Goal: Complete application form

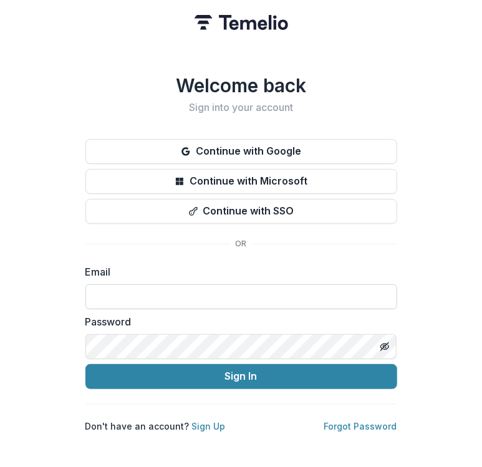
click at [138, 289] on input at bounding box center [241, 296] width 312 height 25
type input "**********"
click at [85, 364] on button "Sign In" at bounding box center [241, 376] width 312 height 25
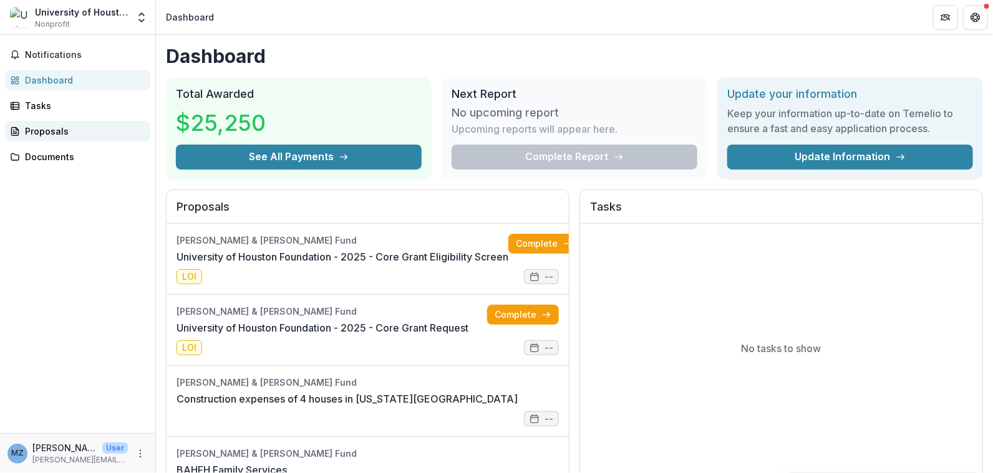
click at [41, 132] on div "Proposals" at bounding box center [82, 131] width 115 height 13
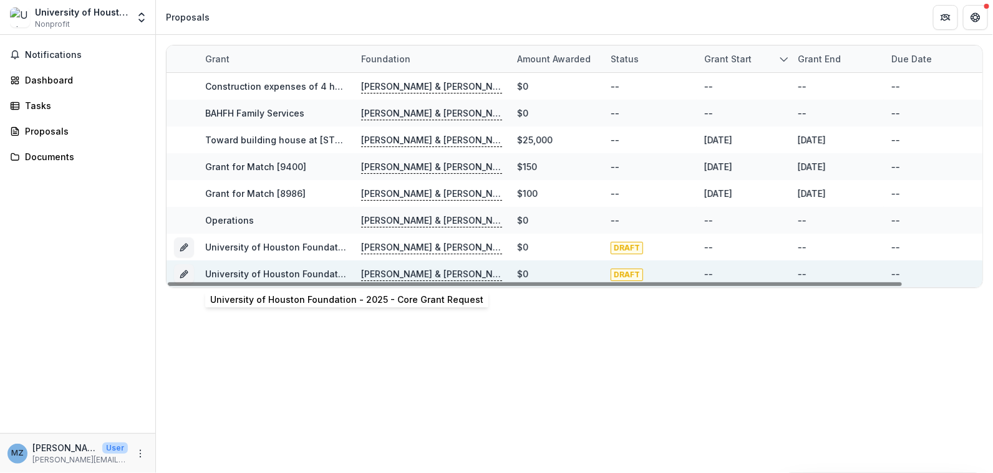
click at [241, 272] on link "University of Houston Foundation - 2025 - Core Grant Request" at bounding box center [341, 274] width 273 height 11
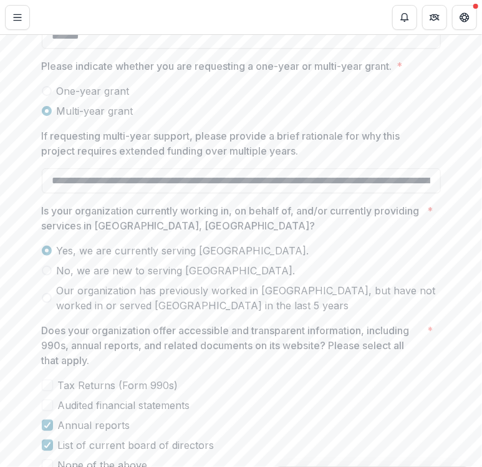
scroll to position [1497, 0]
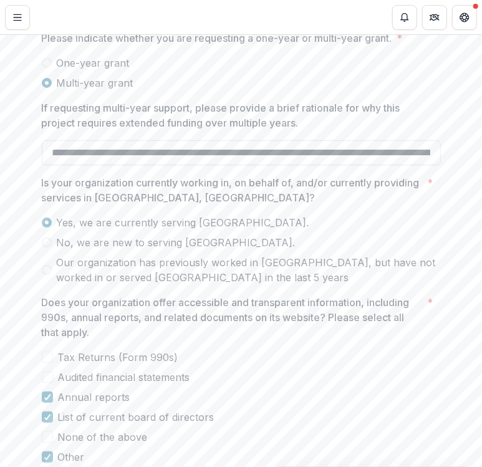
click at [57, 165] on input "If requesting multi-year support, please provide a brief rationale for why this…" at bounding box center [241, 152] width 399 height 25
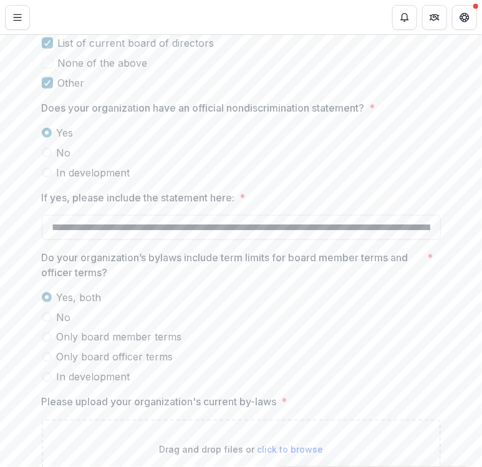
scroll to position [0, 0]
click at [72, 240] on input "**********" at bounding box center [241, 227] width 399 height 25
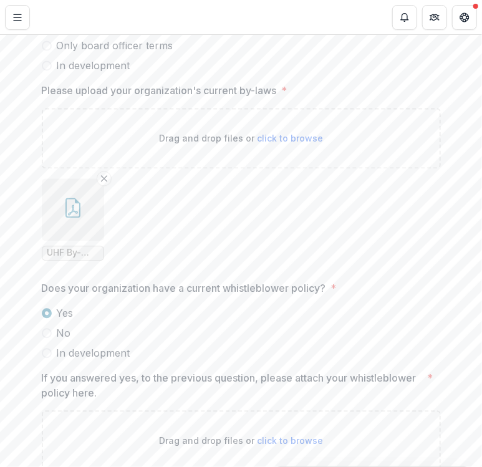
click at [63, 218] on icon "button" at bounding box center [73, 208] width 20 height 20
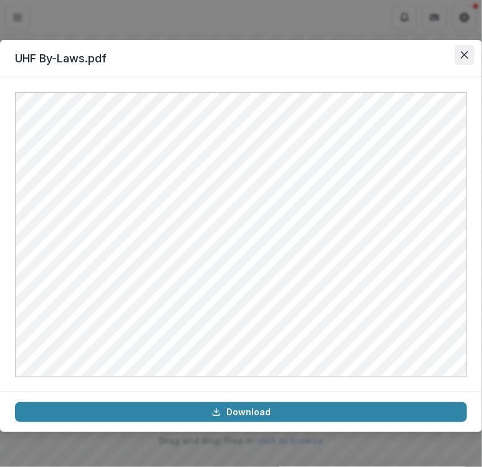
click at [468, 52] on icon "Close" at bounding box center [464, 54] width 7 height 7
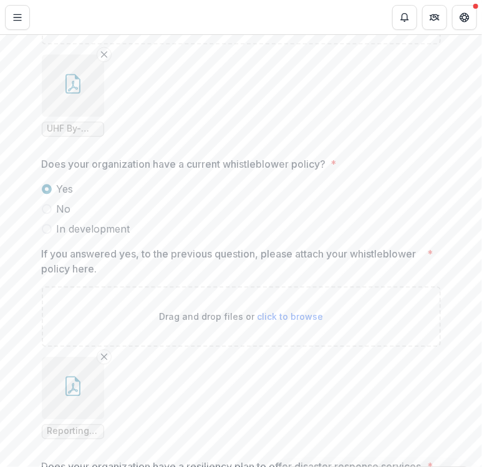
scroll to position [2369, 0]
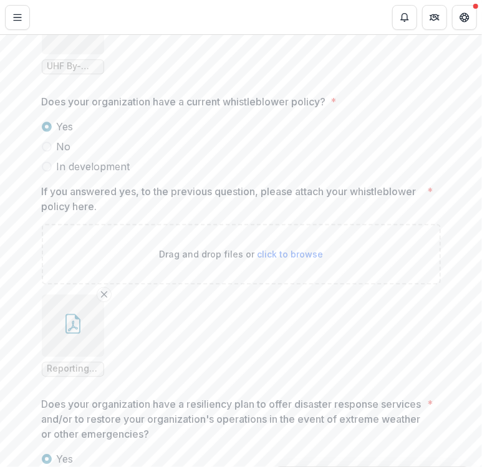
click at [63, 334] on icon "button" at bounding box center [73, 324] width 20 height 20
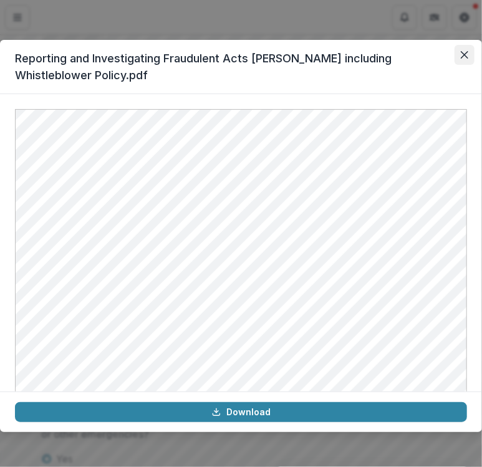
click at [465, 54] on icon "Close" at bounding box center [464, 54] width 7 height 7
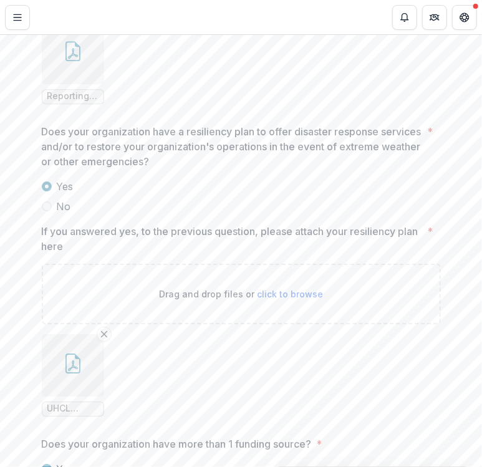
scroll to position [2682, 0]
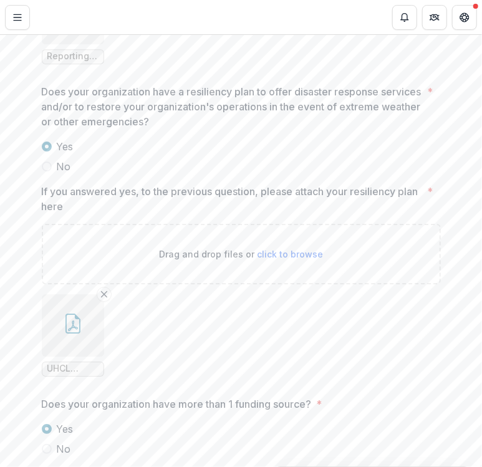
click at [69, 331] on icon "button" at bounding box center [73, 326] width 10 height 11
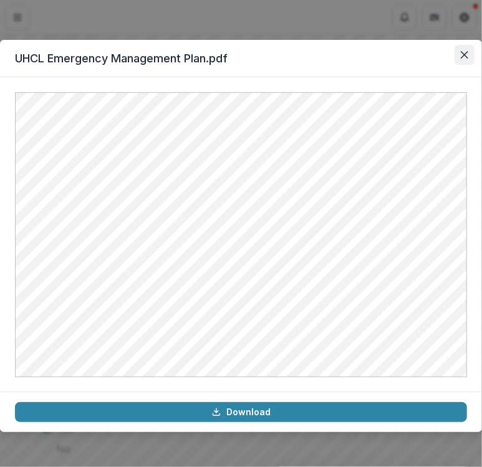
click at [459, 57] on button "Close" at bounding box center [465, 55] width 20 height 20
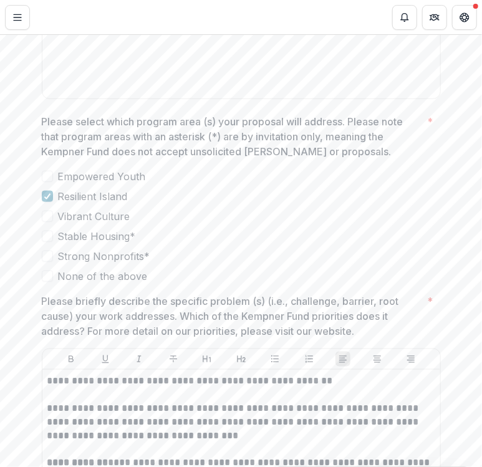
scroll to position [3368, 0]
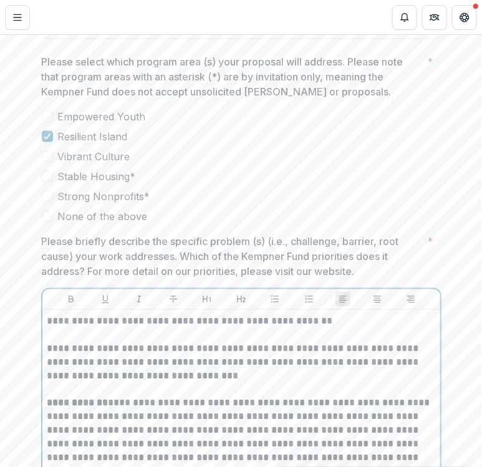
drag, startPoint x: 103, startPoint y: 369, endPoint x: 165, endPoint y: 289, distance: 100.9
click at [103, 367] on p "**********" at bounding box center [241, 362] width 388 height 41
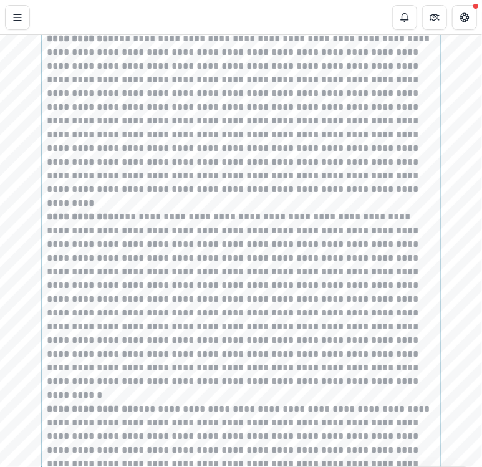
scroll to position [3745, 0]
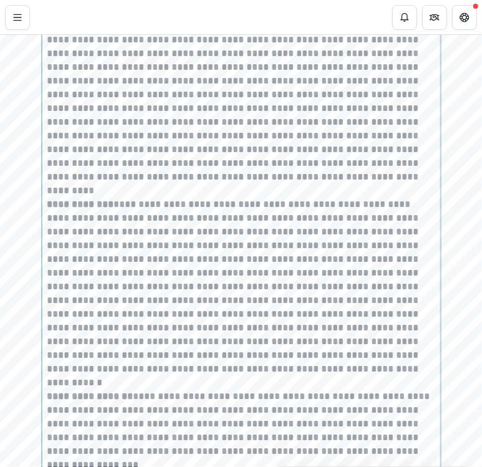
click at [119, 234] on p "**********" at bounding box center [241, 287] width 388 height 178
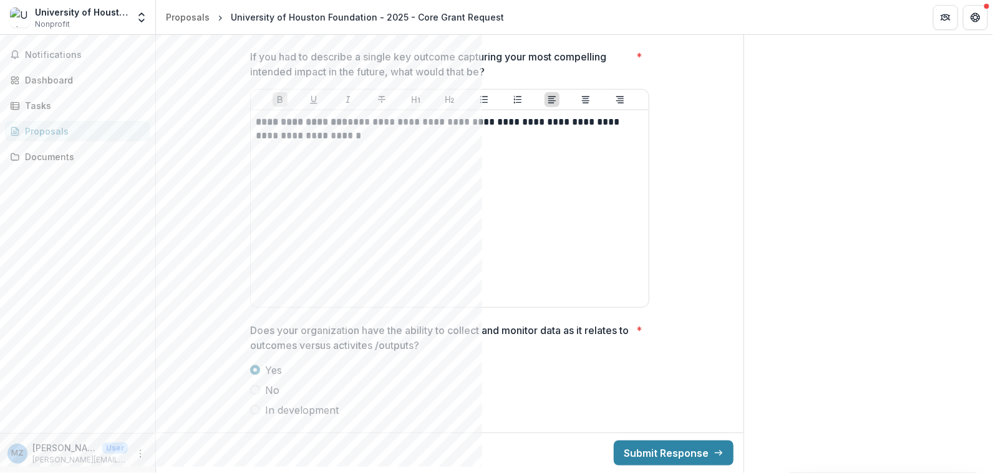
scroll to position [4527, 0]
click at [481, 450] on button "Submit Response" at bounding box center [674, 453] width 120 height 25
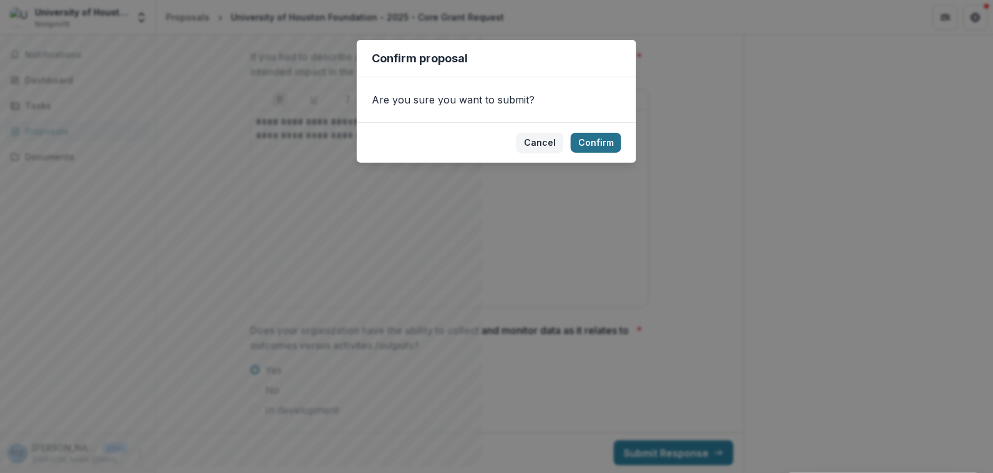
click at [481, 141] on button "Confirm" at bounding box center [596, 143] width 51 height 20
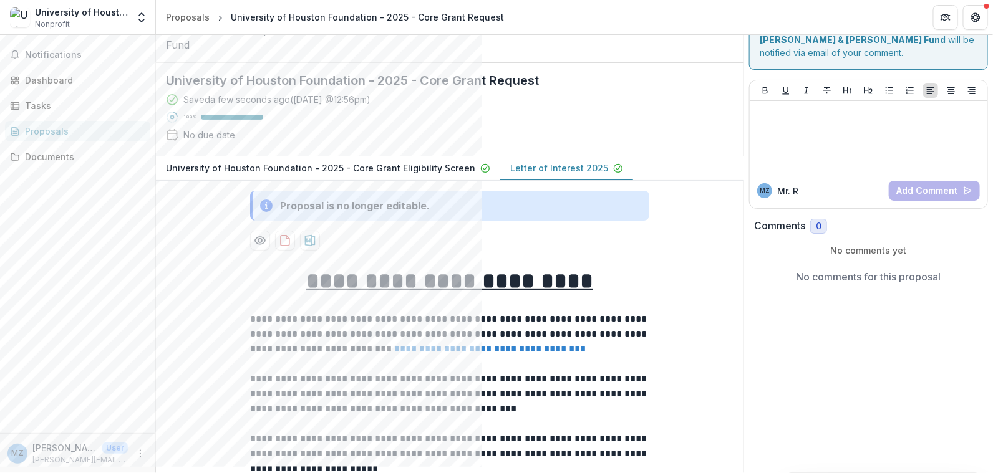
scroll to position [49, 0]
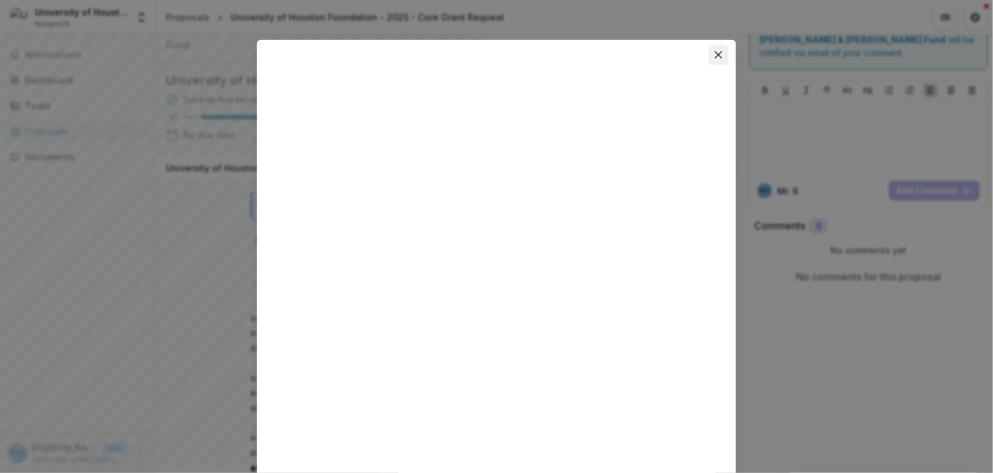
click at [481, 56] on icon "Close" at bounding box center [718, 54] width 7 height 7
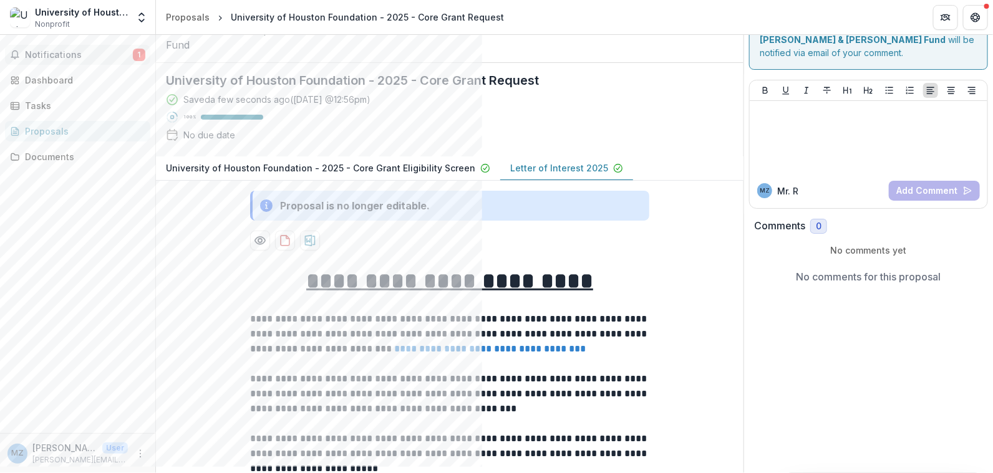
click at [67, 56] on span "Notifications" at bounding box center [79, 55] width 108 height 11
click at [59, 132] on div "Proposals" at bounding box center [82, 131] width 115 height 13
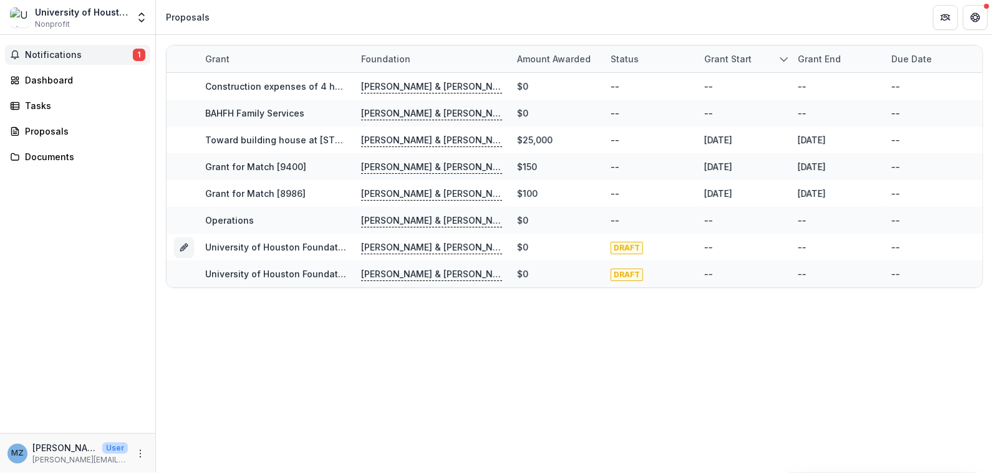
click at [67, 51] on span "Notifications" at bounding box center [79, 55] width 108 height 11
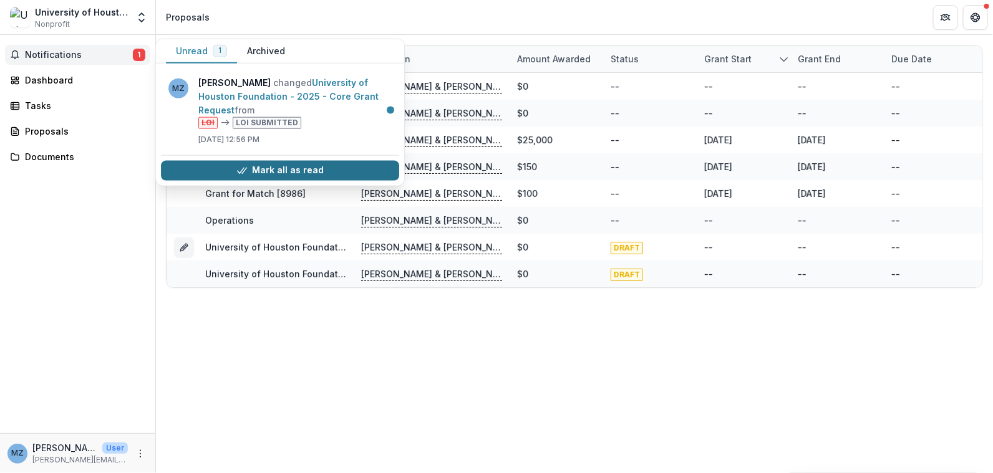
click at [181, 168] on button "Mark all as read" at bounding box center [280, 170] width 238 height 20
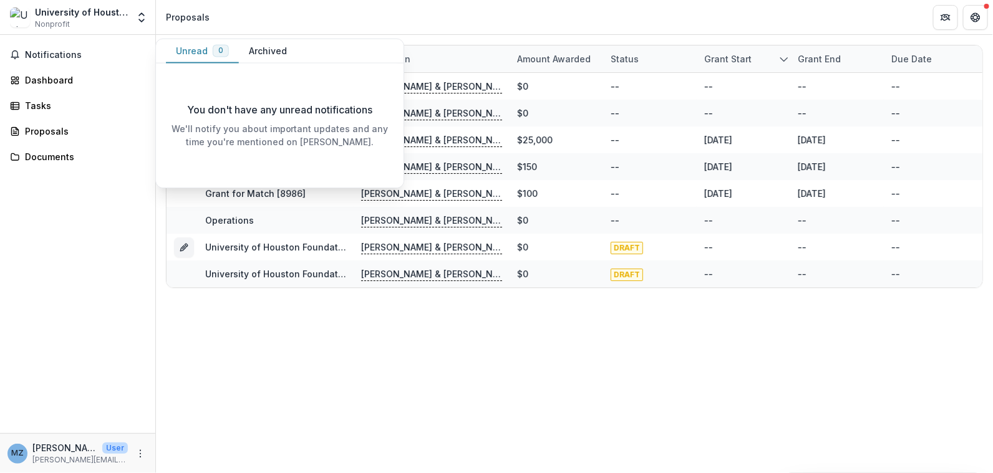
click at [53, 249] on div "Notifications Unread 0 Archived You don't have any unread notifications We'll n…" at bounding box center [77, 234] width 155 height 398
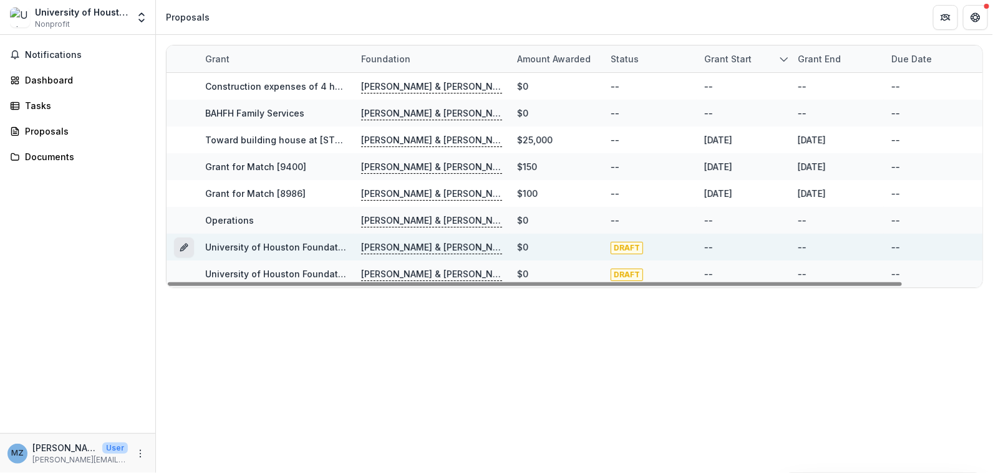
click at [181, 248] on icon "Grant 72c06469-d8b6-4b19-85ee-1de2228abebd" at bounding box center [183, 249] width 6 height 6
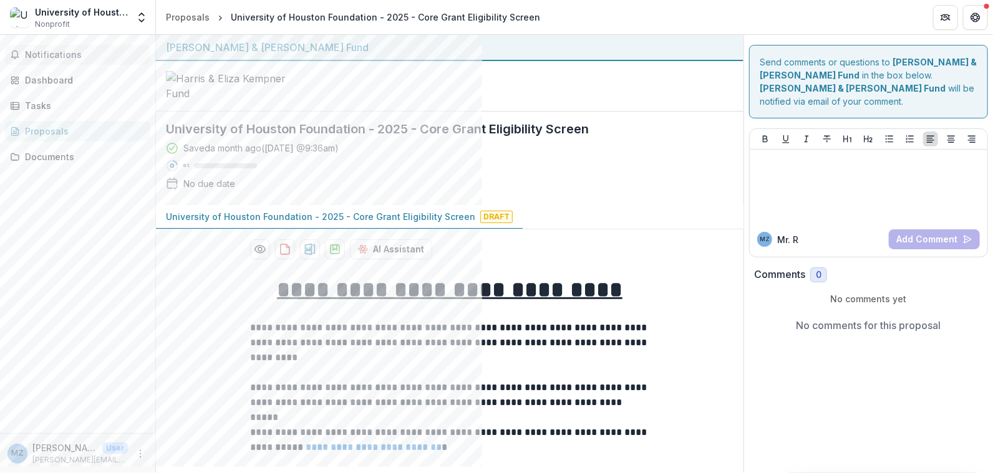
click at [57, 52] on span "Notifications" at bounding box center [85, 55] width 120 height 11
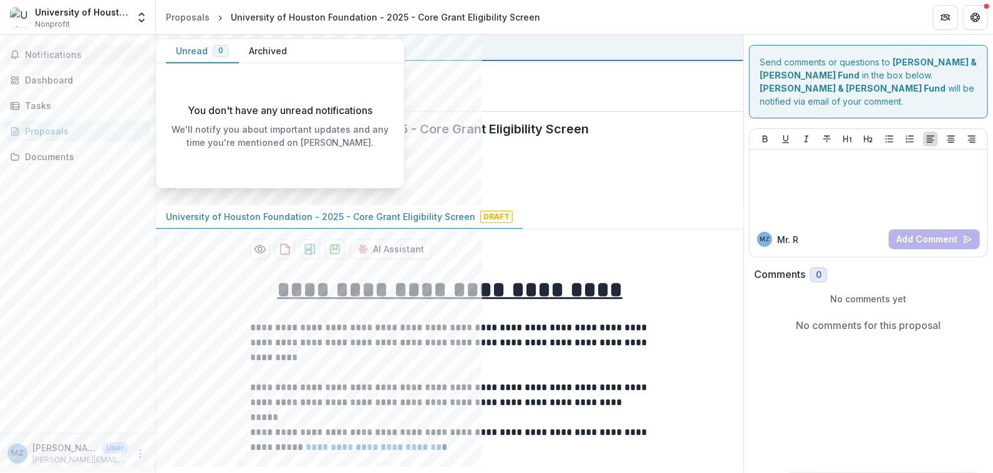
click at [191, 54] on button "Unread 0" at bounding box center [202, 51] width 73 height 24
click at [254, 49] on button "Archived" at bounding box center [268, 51] width 58 height 24
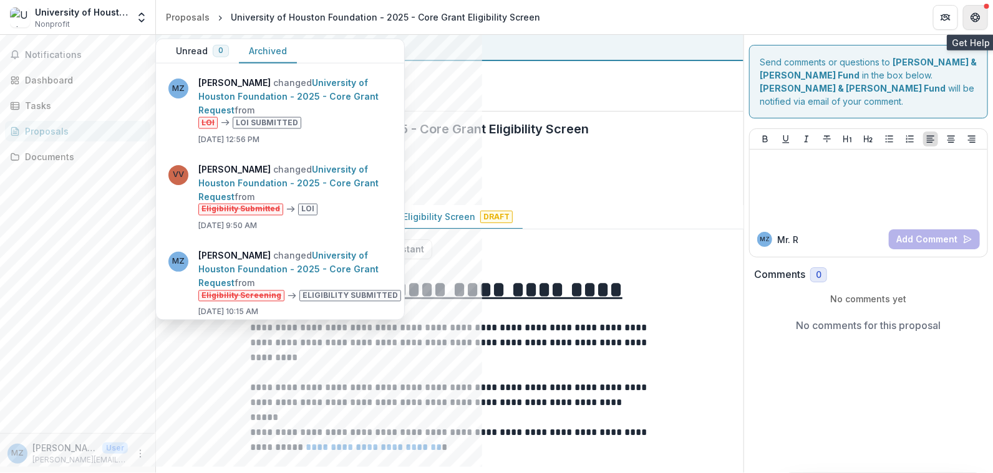
click at [481, 13] on icon "Get Help" at bounding box center [973, 14] width 2 height 2
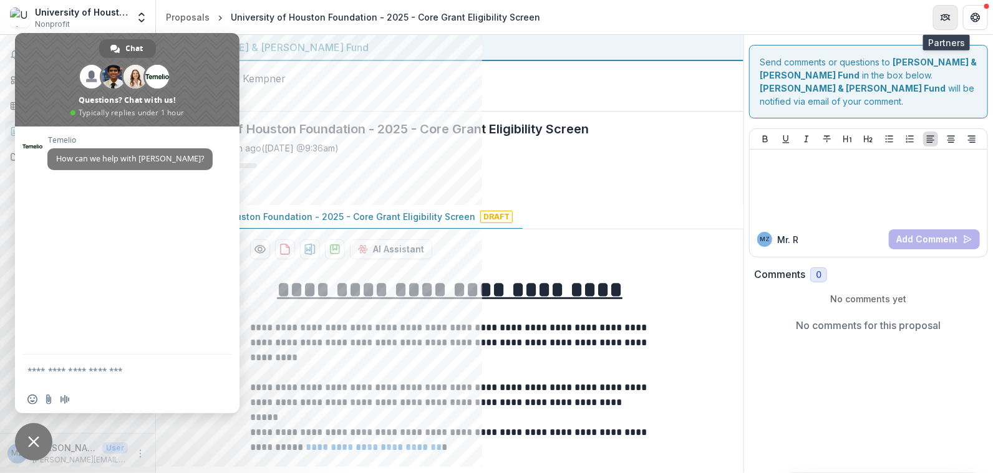
click at [481, 17] on icon "Partners" at bounding box center [949, 17] width 1 height 4
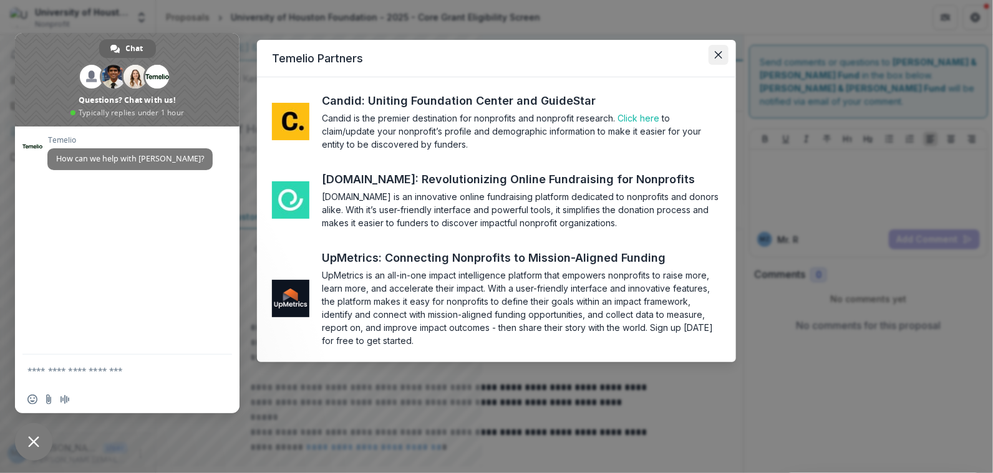
click at [481, 54] on icon "Close" at bounding box center [718, 54] width 7 height 7
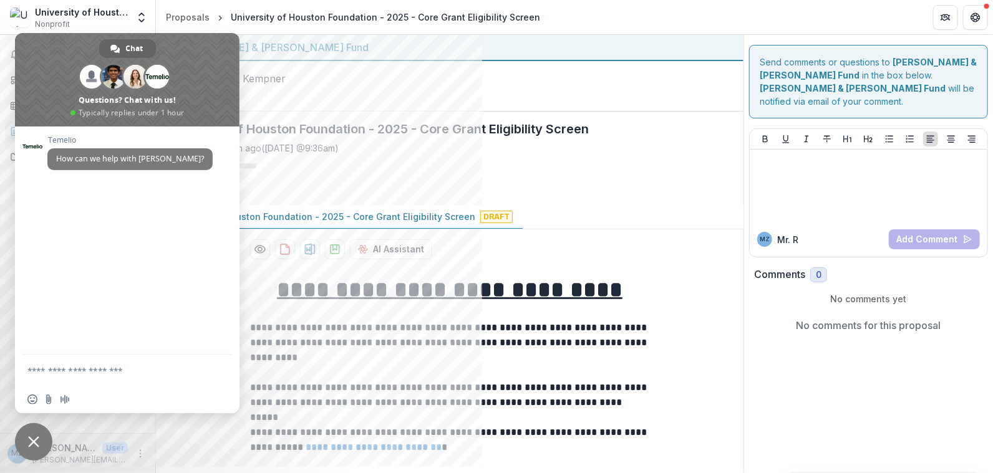
click at [40, 440] on span "Close chat" at bounding box center [33, 441] width 37 height 37
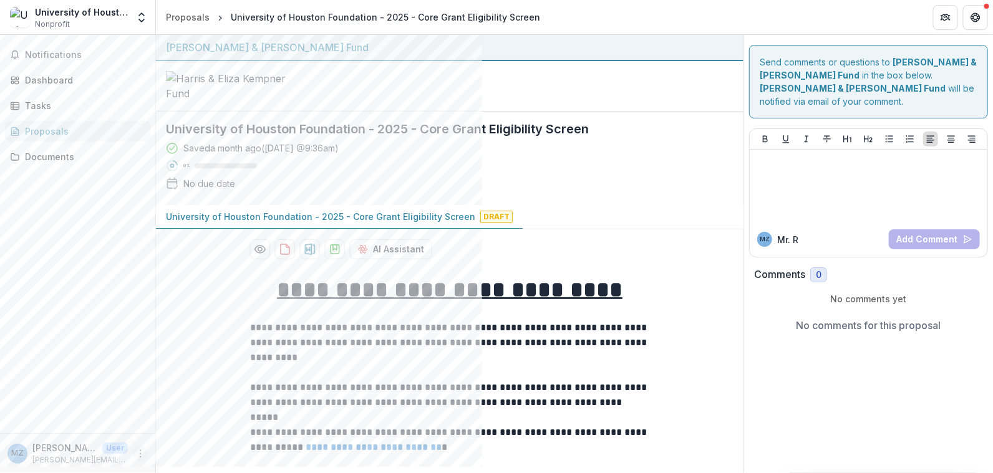
click at [142, 458] on icon "More" at bounding box center [140, 454] width 10 height 10
click at [187, 447] on button "Logout" at bounding box center [222, 448] width 133 height 21
